Goal: Check status: Check status

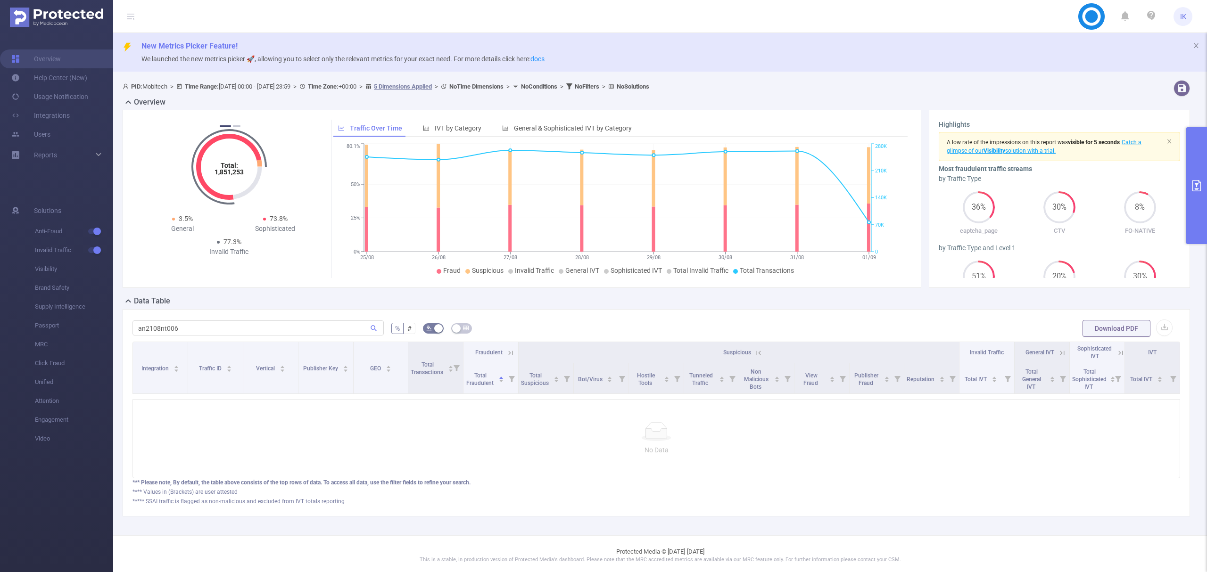
click at [309, 325] on input "an2108nt006" at bounding box center [258, 328] width 251 height 15
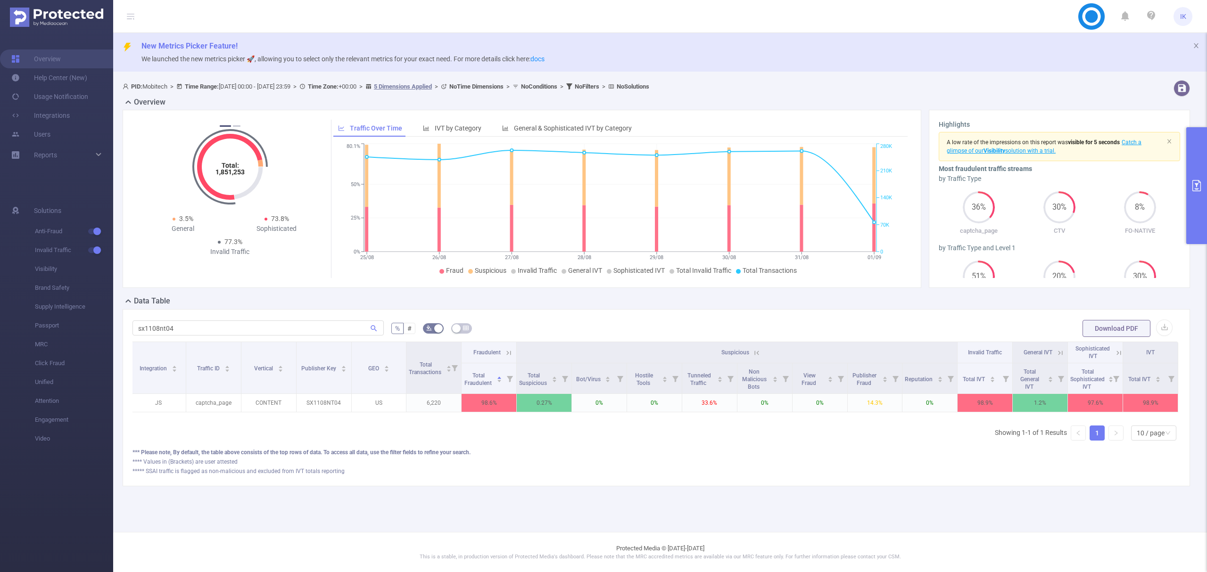
type input "sx1108nt04"
click at [506, 353] on icon at bounding box center [508, 353] width 4 height 4
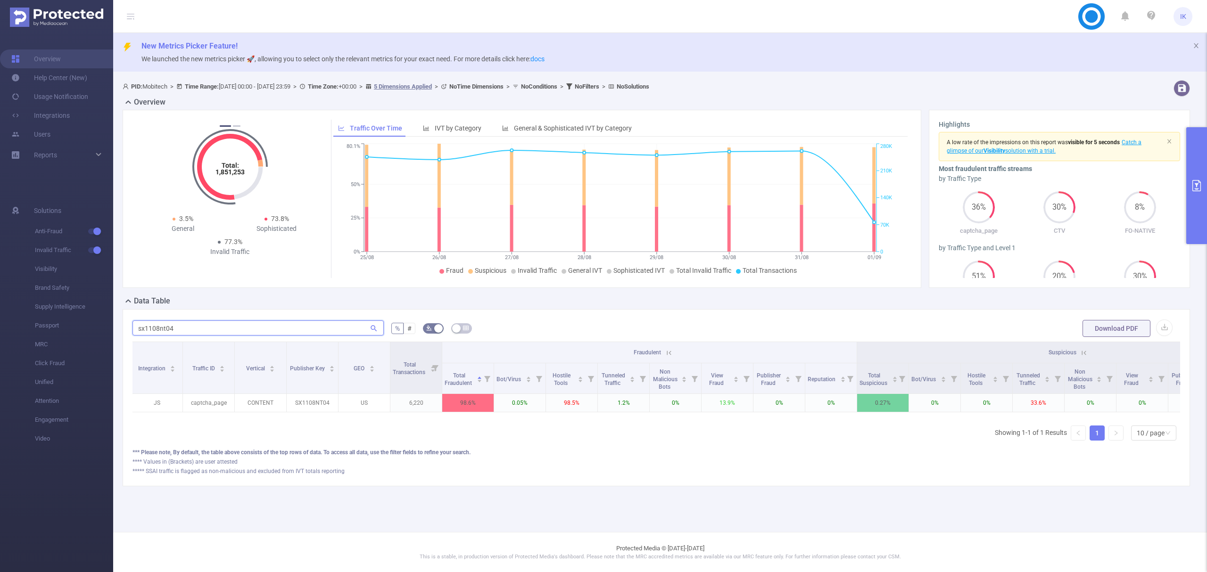
click at [161, 323] on input "sx1108nt04" at bounding box center [258, 328] width 251 height 15
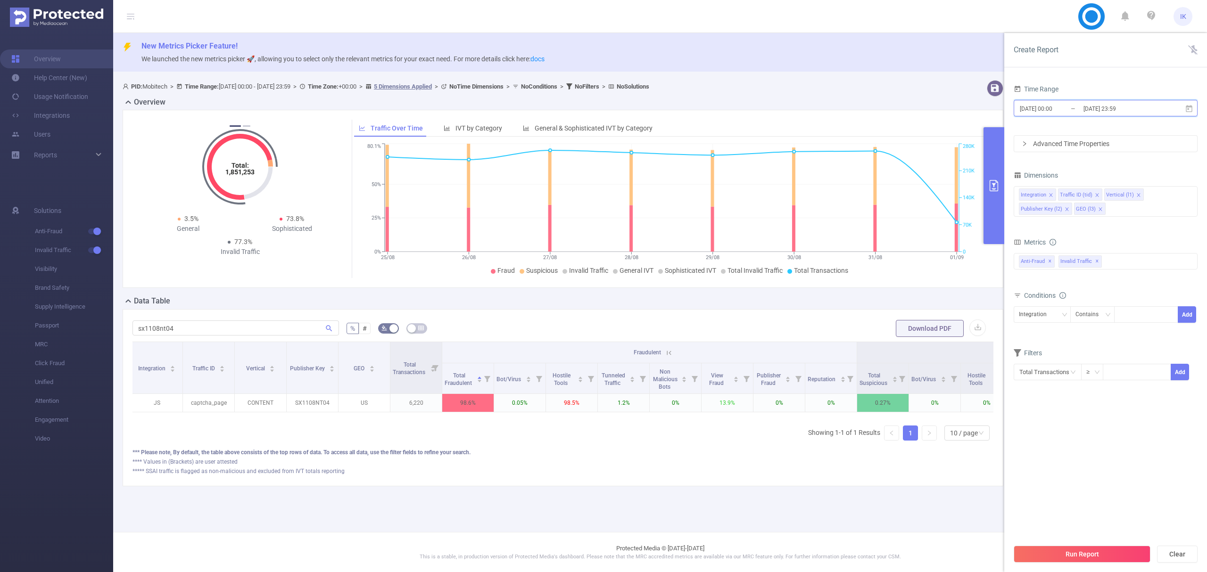
click at [1189, 105] on icon at bounding box center [1189, 109] width 8 height 8
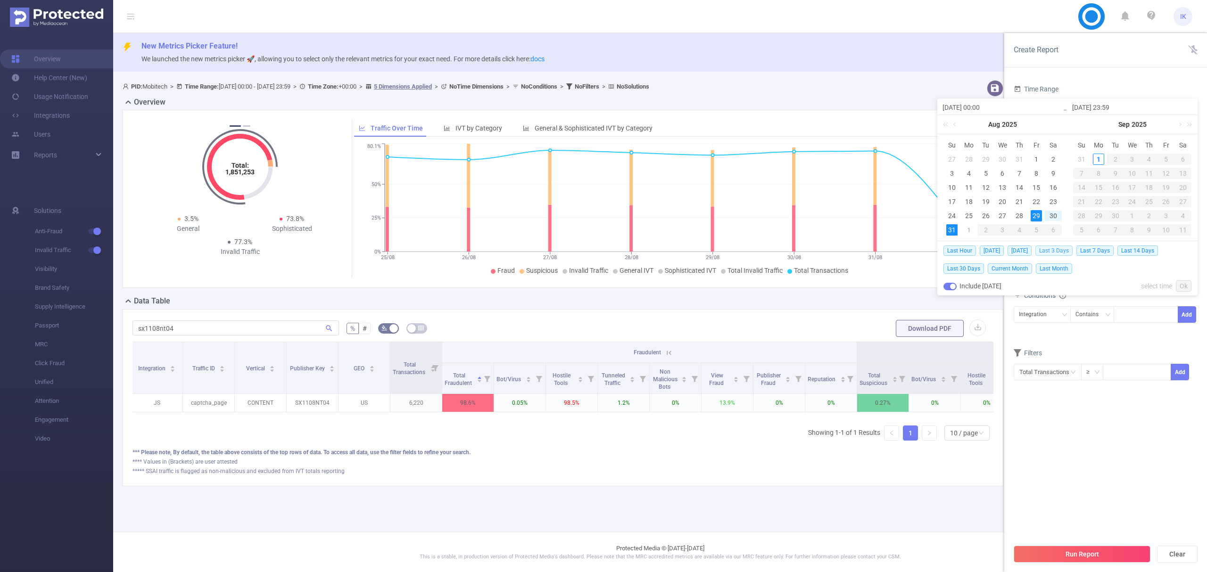
click at [1060, 250] on span "Last 3 Days" at bounding box center [1053, 251] width 37 height 10
type input "[DATE] 00:00"
type input "[DATE] 23:59"
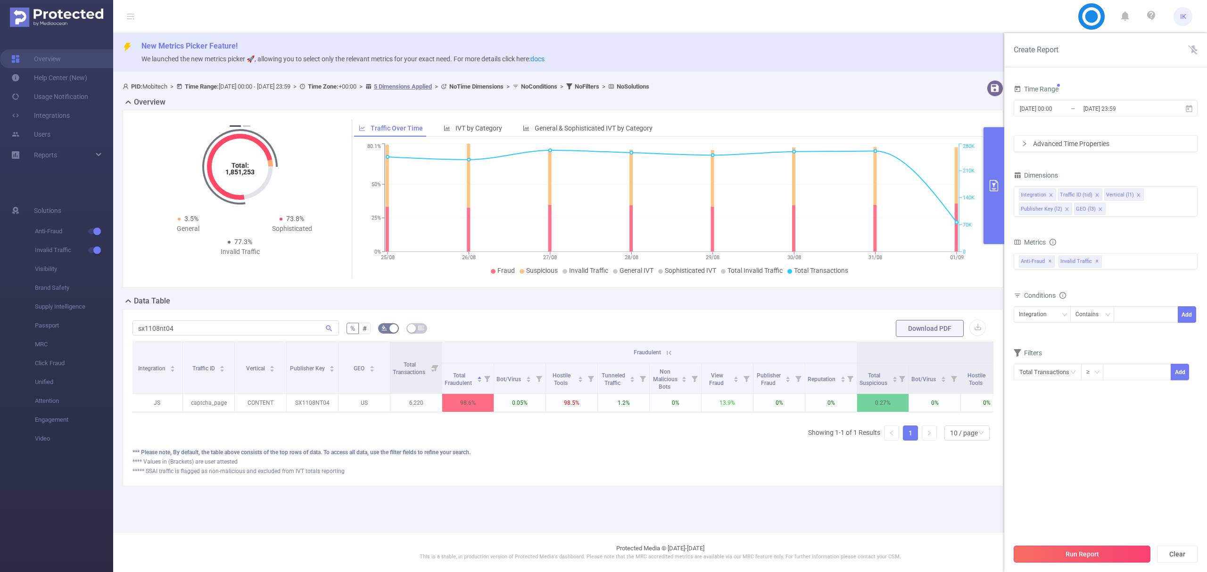
click at [1113, 553] on button "Run Report" at bounding box center [1082, 554] width 137 height 17
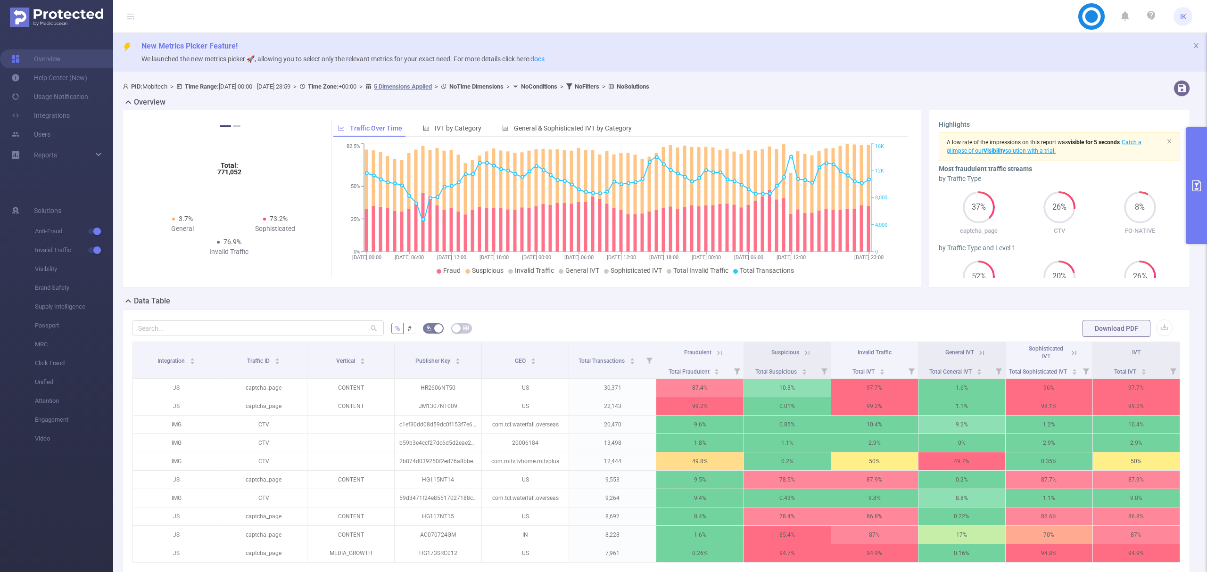
click at [289, 336] on div at bounding box center [258, 328] width 251 height 19
click at [290, 323] on input "text" at bounding box center [258, 328] width 251 height 15
click at [274, 324] on input "text" at bounding box center [258, 328] width 251 height 15
paste input "sx1108nt04"
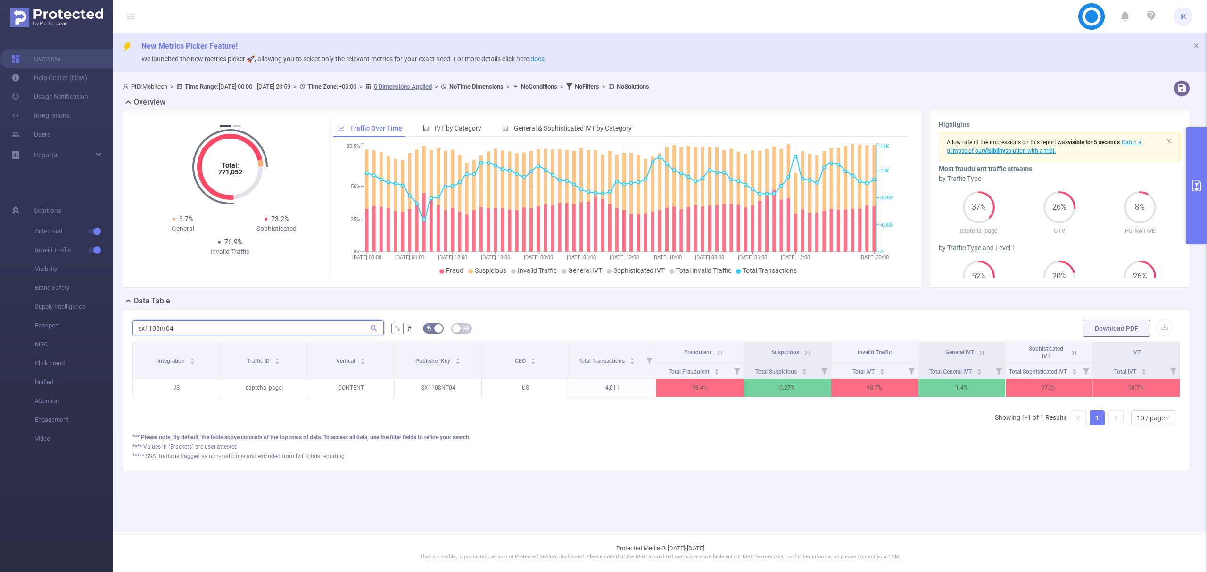
type input "sx1108nt04"
click at [717, 351] on icon at bounding box center [719, 353] width 8 height 8
